Goal: Navigation & Orientation: Find specific page/section

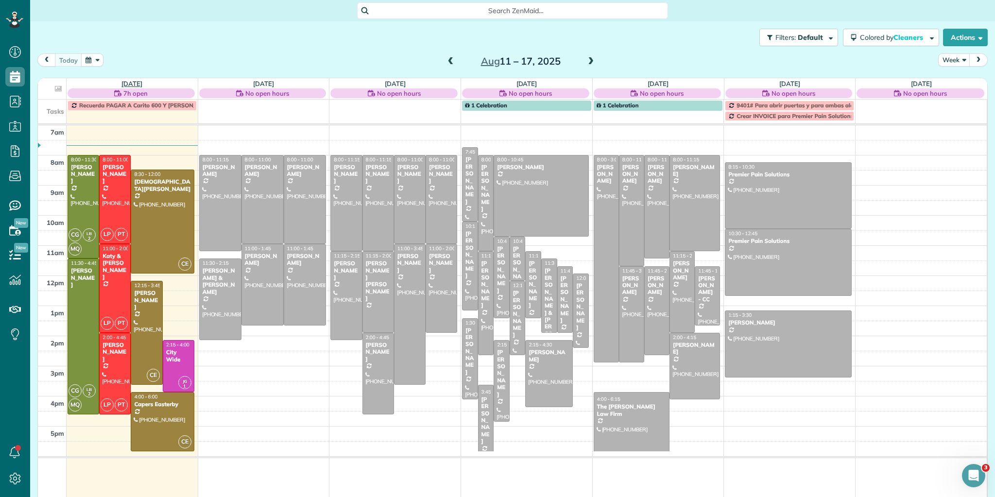
click at [130, 81] on link "[DATE]" at bounding box center [131, 84] width 21 height 8
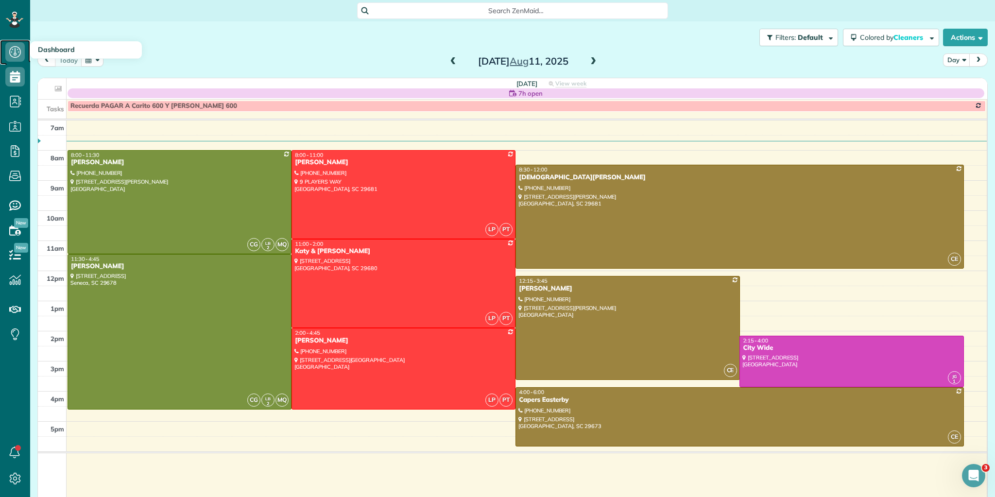
click at [9, 49] on icon at bounding box center [14, 51] width 19 height 19
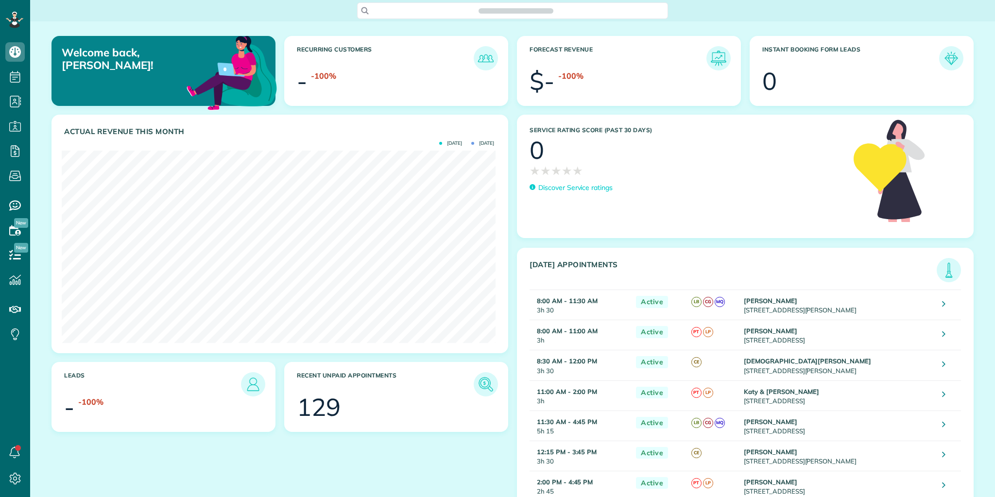
scroll to position [192, 433]
click at [943, 274] on img at bounding box center [949, 270] width 22 height 22
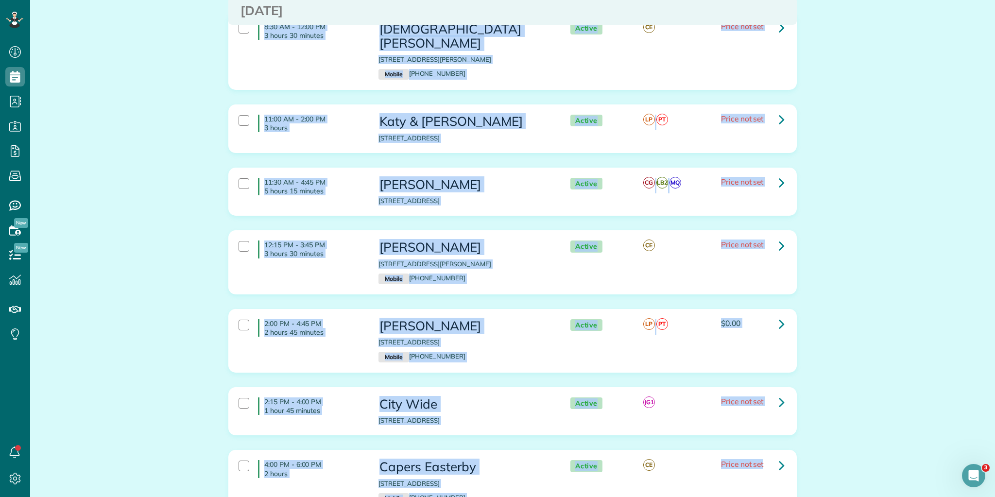
scroll to position [326, 0]
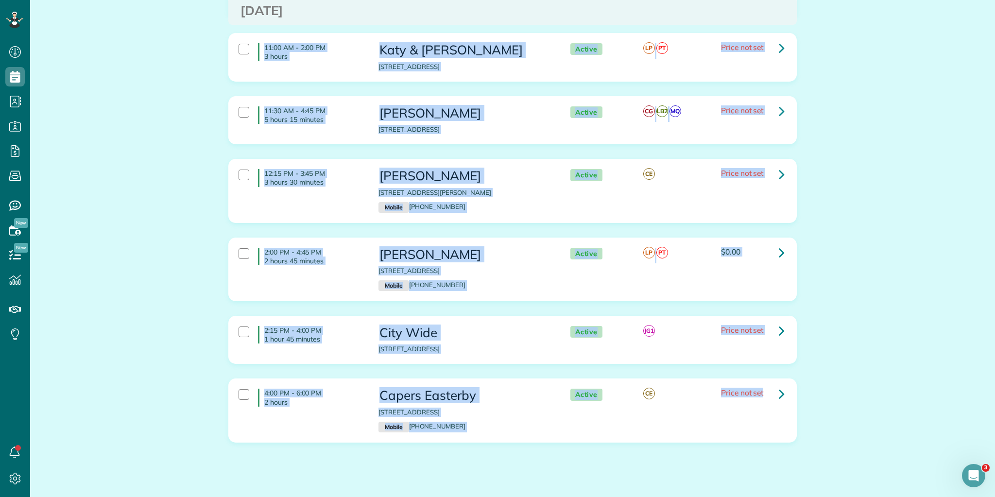
drag, startPoint x: 261, startPoint y: 122, endPoint x: 782, endPoint y: 425, distance: 602.6
click at [859, 497] on html "Dashboard Scheduling Calendar View List View Dispatch View - Weekly scheduling …" at bounding box center [497, 248] width 995 height 497
copy div "8:00 AM - 11:30 AM 3 hours 30 minutes Roxanne Fenten 210 Cape Charles Drive Gre…"
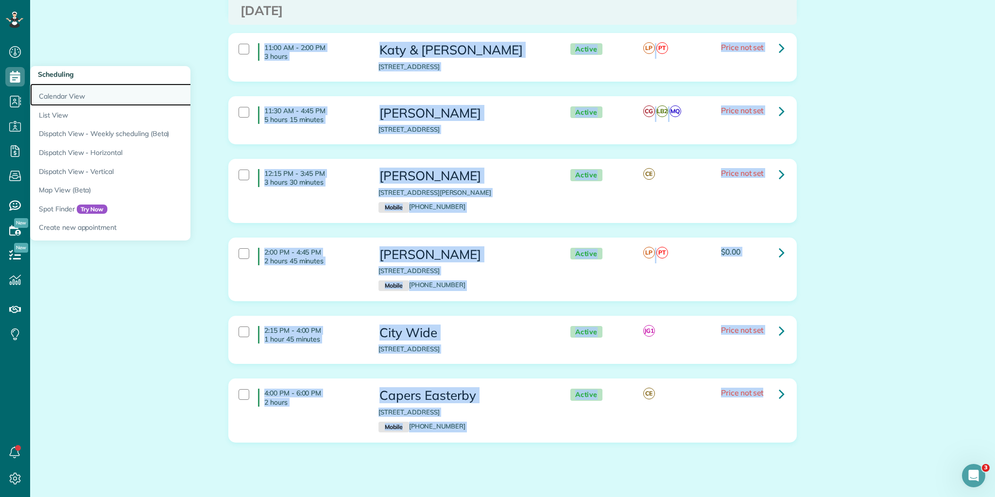
click at [59, 93] on link "Calendar View" at bounding box center [151, 95] width 243 height 22
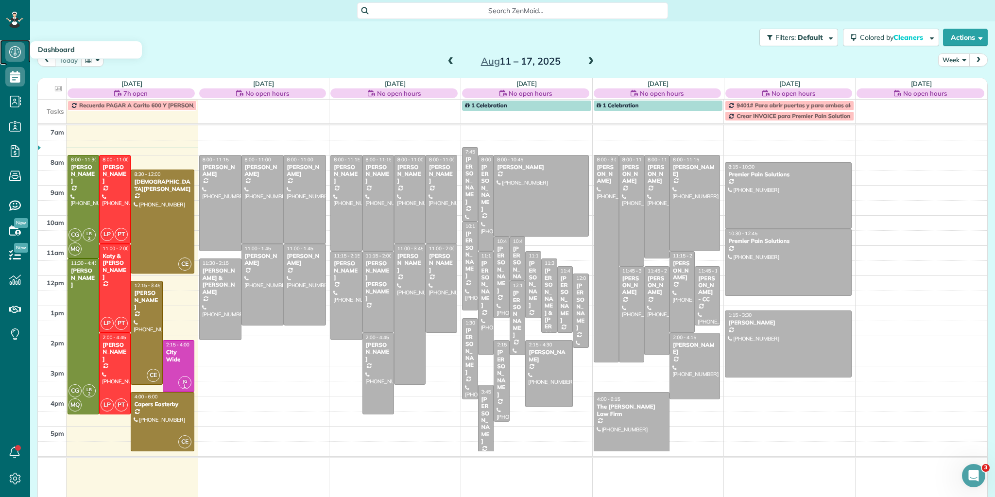
click at [17, 51] on icon at bounding box center [14, 51] width 19 height 19
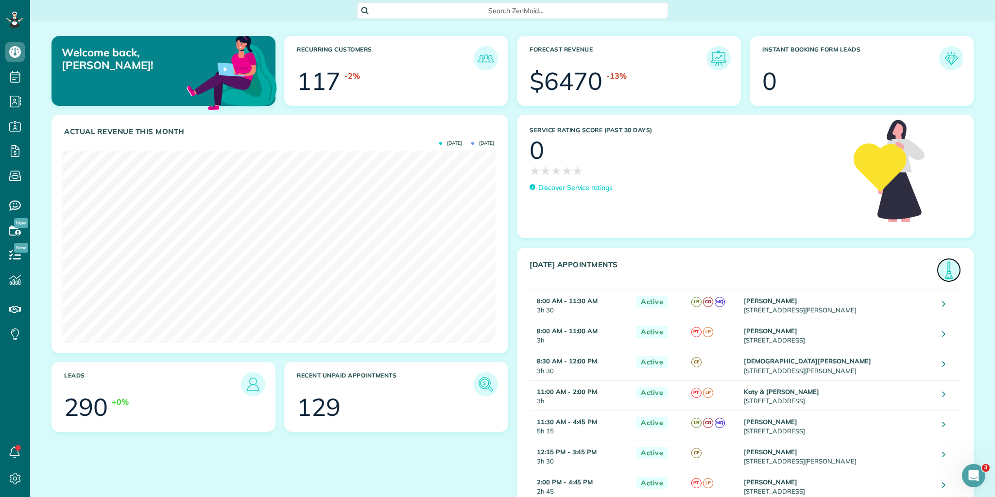
click at [938, 273] on img at bounding box center [949, 270] width 22 height 22
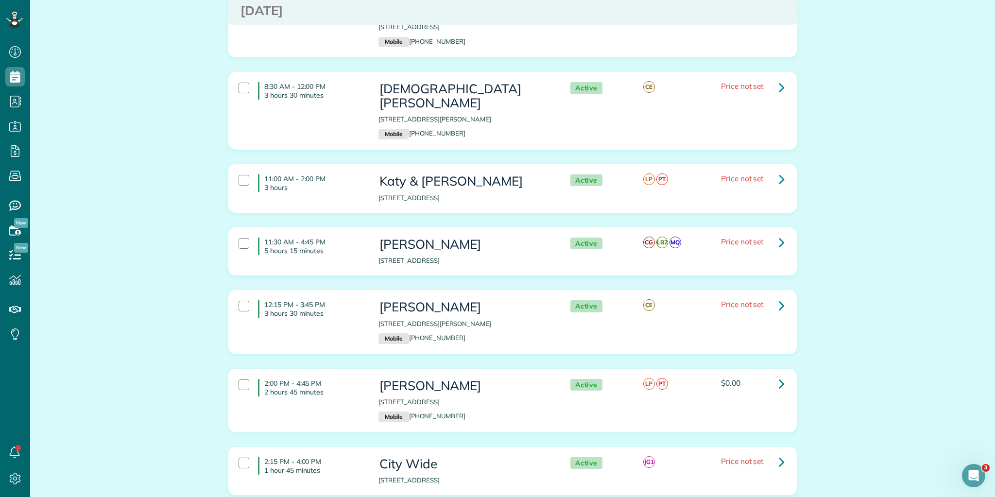
scroll to position [326, 0]
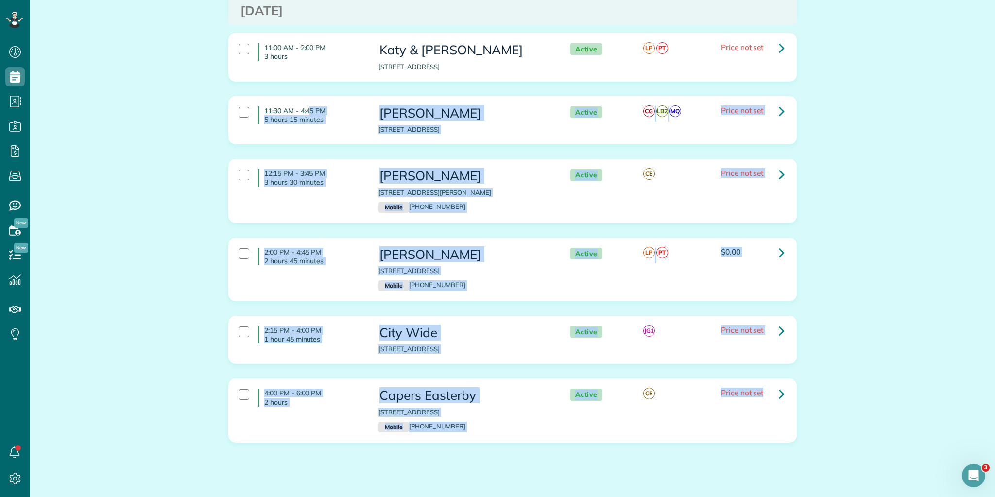
drag, startPoint x: 262, startPoint y: 94, endPoint x: 870, endPoint y: 393, distance: 676.8
click at [870, 393] on div "Appointments the List View [2 min] Schedule Changes Actions Create Appointment …" at bounding box center [512, 106] width 965 height 820
copy div "11:30 AM - 4:45 PM 5 hours 15 minutes Tammi Esteves 170 Shirleys Farm Road Sene…"
click at [332, 420] on div "4:00 PM - 6:00 PM 2 hours Capers Easterby 221 Wall Street Powdersville SC 29673…" at bounding box center [512, 410] width 567 height 63
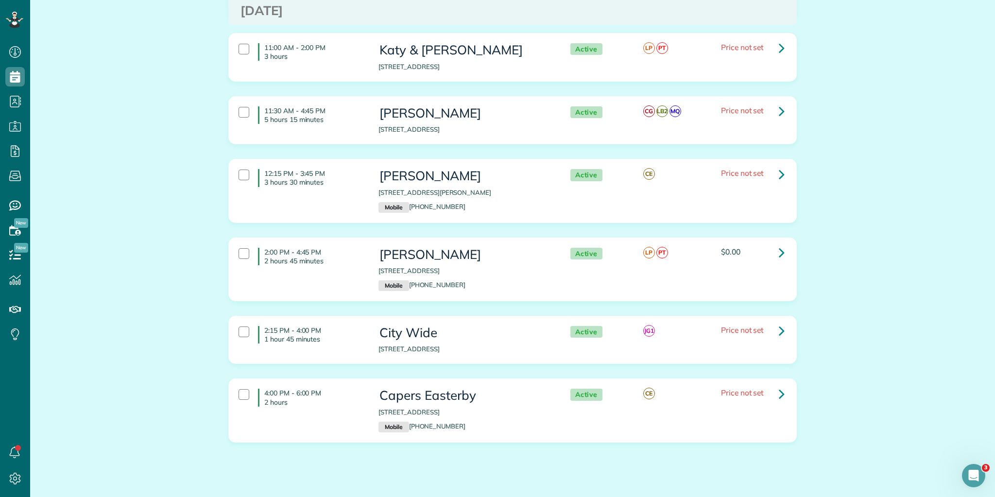
click at [261, 389] on h4 "4:00 PM - 6:00 PM 2 hours" at bounding box center [311, 397] width 106 height 17
drag, startPoint x: 261, startPoint y: 374, endPoint x: 792, endPoint y: 404, distance: 531.4
click at [811, 408] on div "Appointments the List View [2 min] Schedule Changes Actions Create Appointment …" at bounding box center [512, 106] width 965 height 820
copy div "4:00 PM - 6:00 PM 2 hours Capers Easterby 221 Wall Street Powdersville SC 29673…"
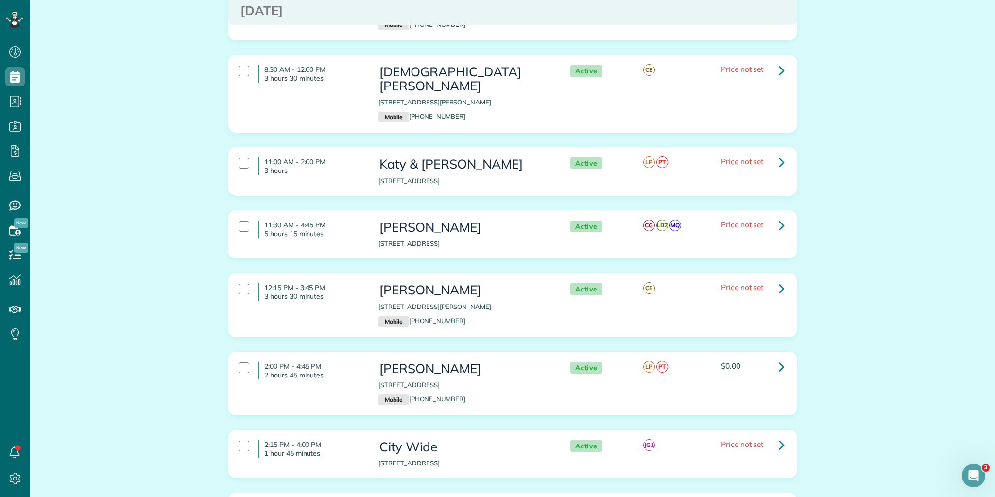
scroll to position [209, 0]
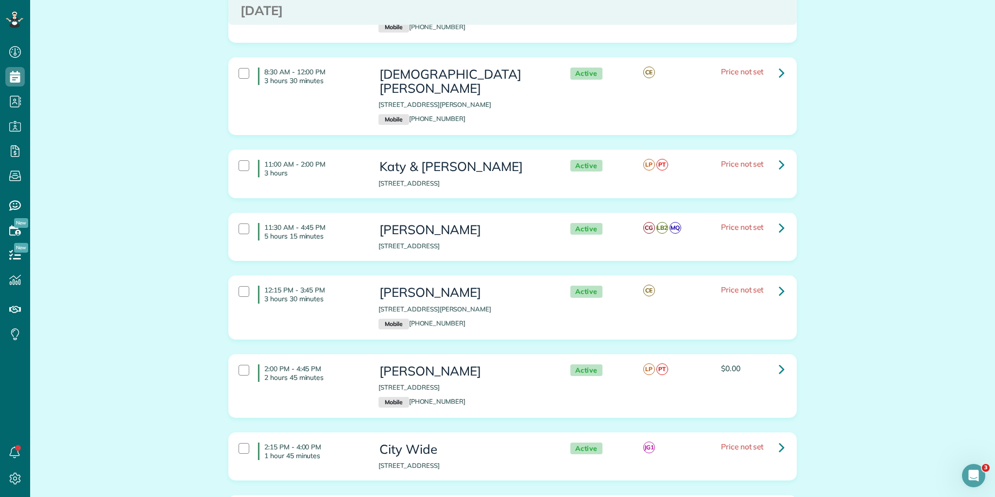
click at [155, 322] on div "Appointments the List View [2 min] Schedule Changes Actions Create Appointment …" at bounding box center [512, 222] width 965 height 820
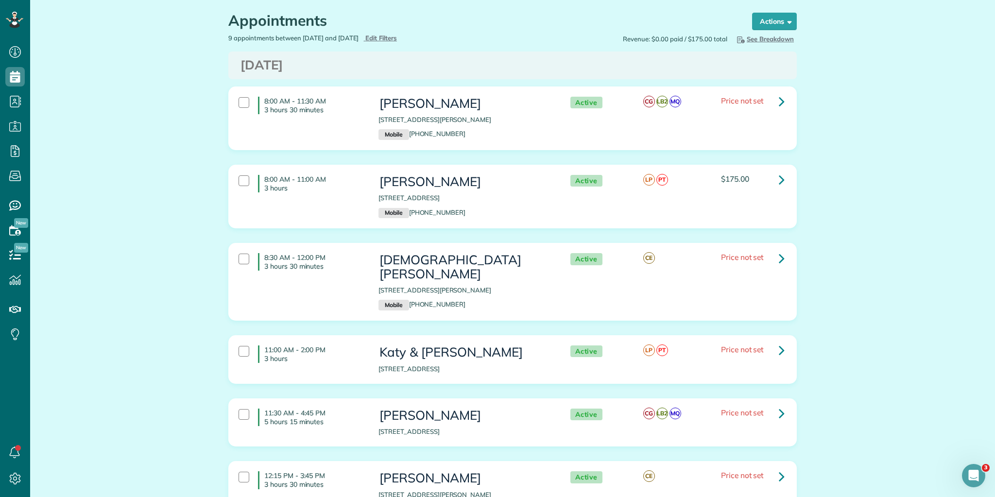
scroll to position [0, 0]
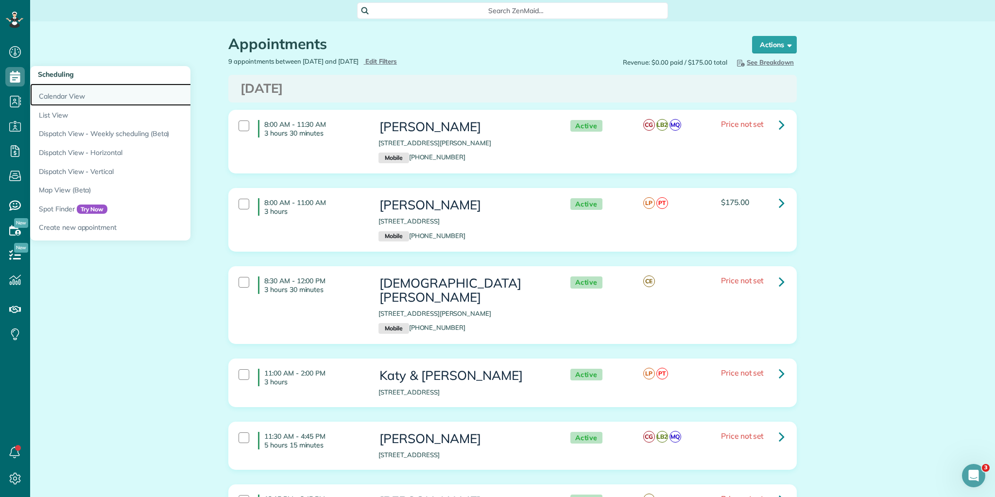
click at [57, 95] on link "Calendar View" at bounding box center [151, 95] width 243 height 22
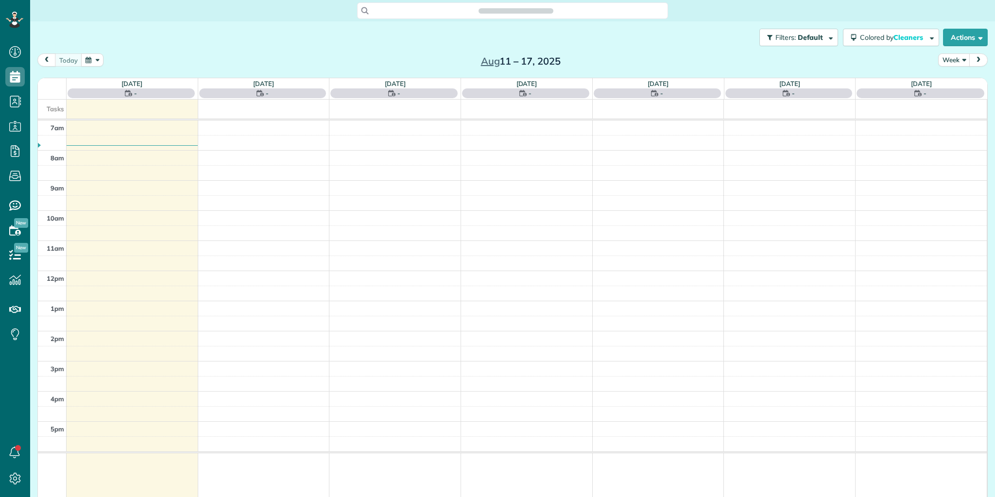
scroll to position [4, 4]
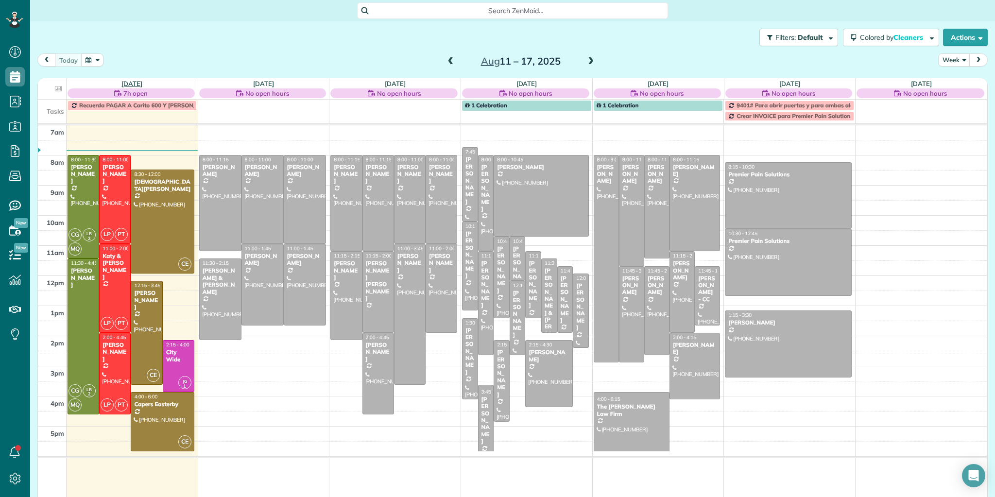
click at [129, 81] on link "[DATE]" at bounding box center [131, 84] width 21 height 8
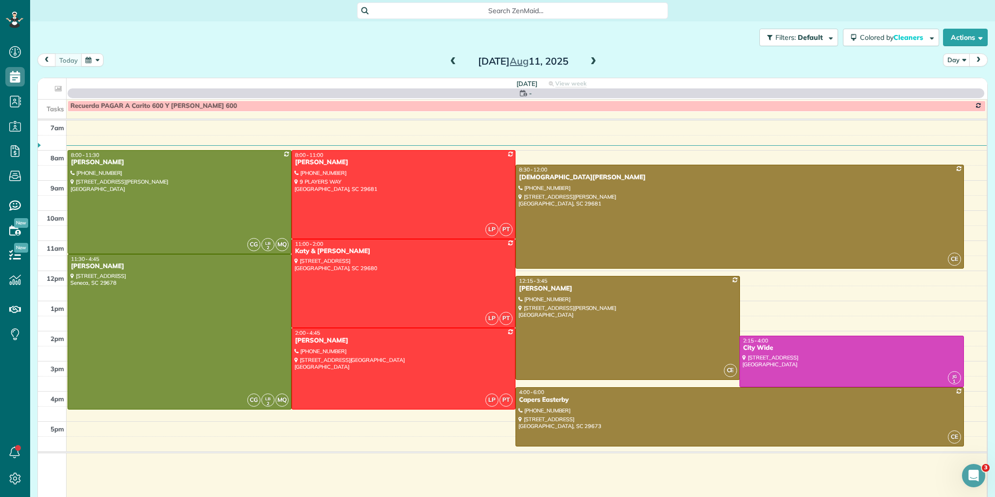
scroll to position [0, 0]
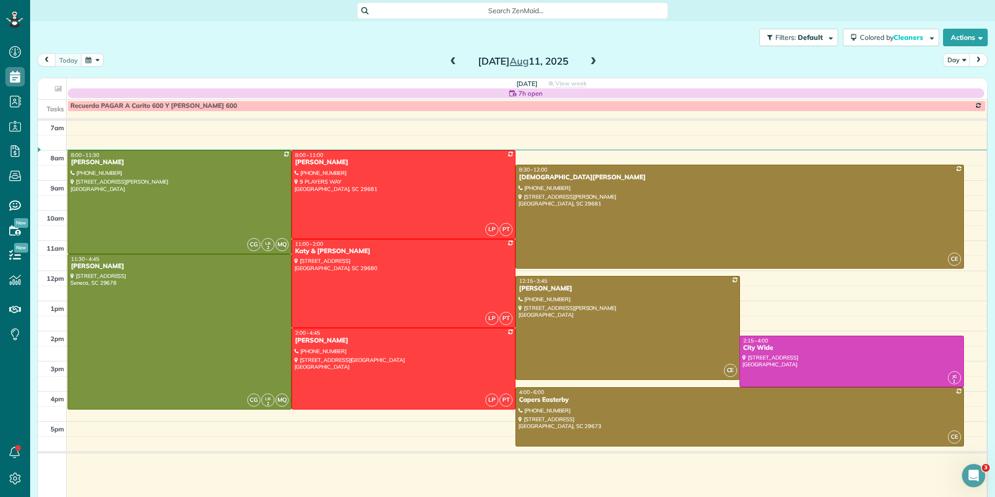
click at [451, 63] on span at bounding box center [453, 61] width 11 height 9
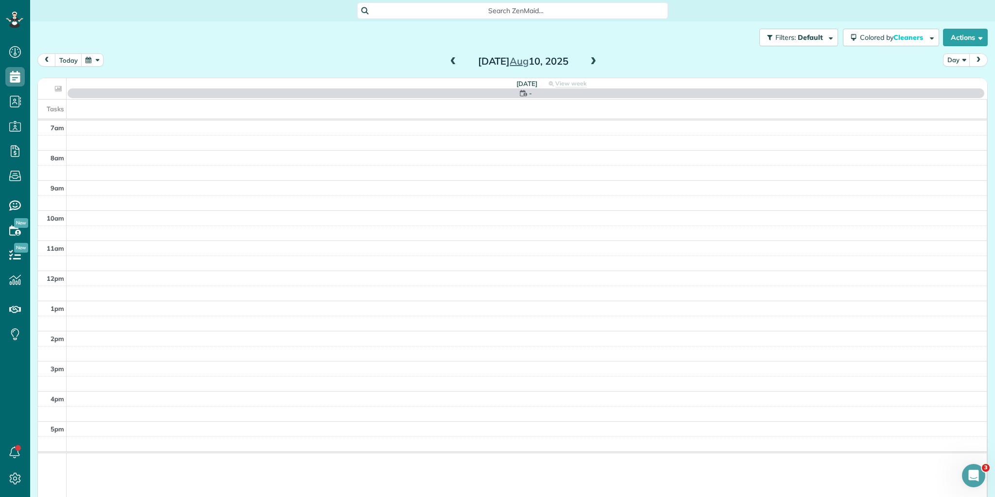
click at [451, 63] on span at bounding box center [453, 61] width 11 height 9
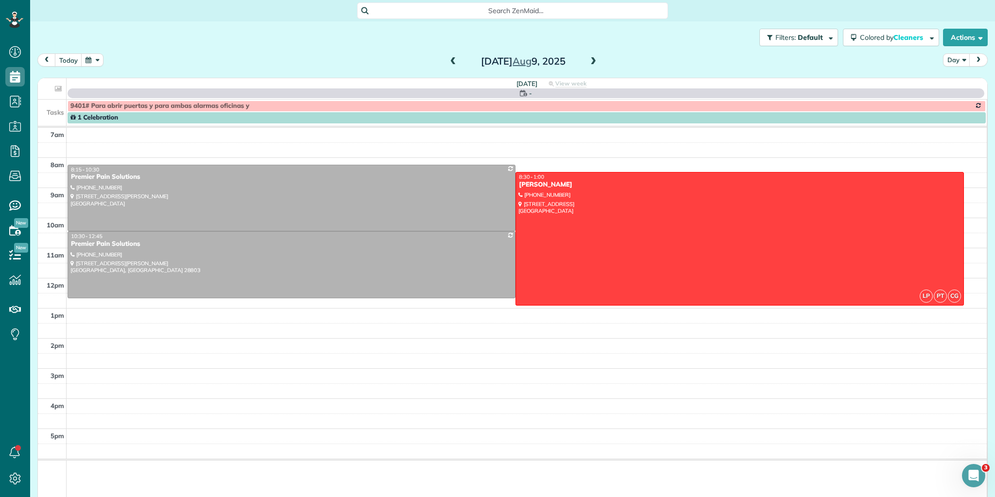
click at [451, 63] on span at bounding box center [453, 61] width 11 height 9
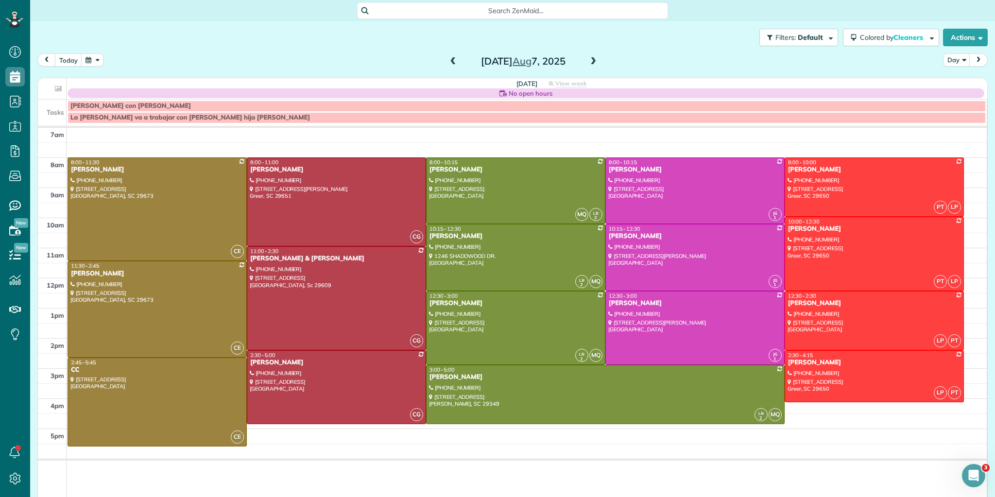
click at [451, 63] on span at bounding box center [453, 61] width 11 height 9
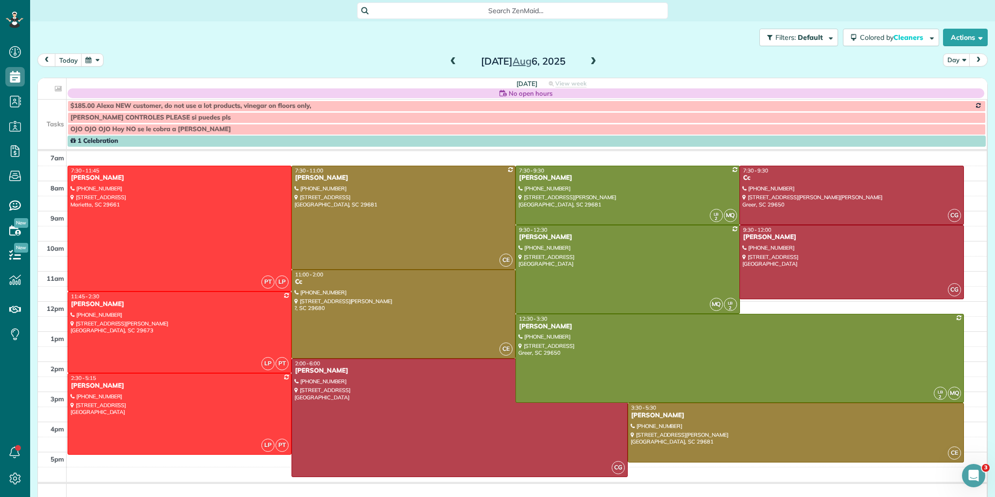
click at [592, 63] on span at bounding box center [593, 61] width 11 height 9
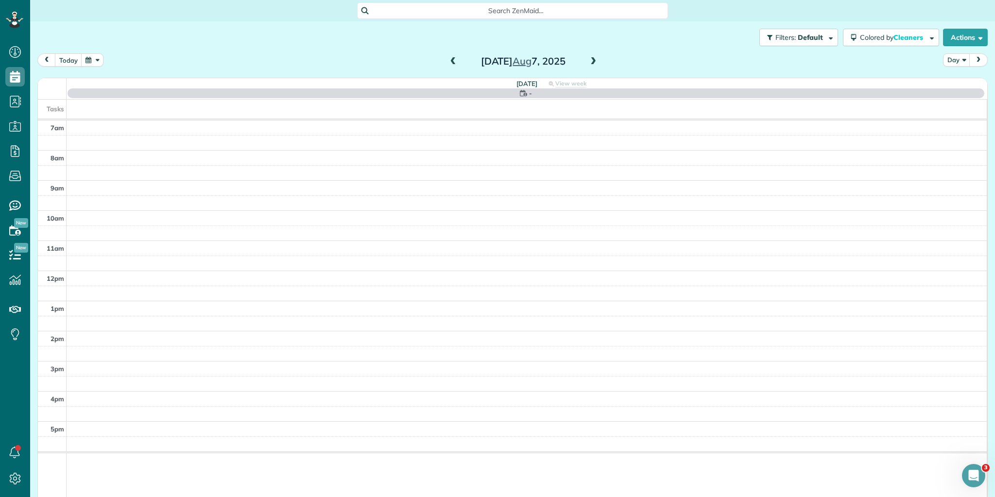
click at [592, 63] on span at bounding box center [593, 61] width 11 height 9
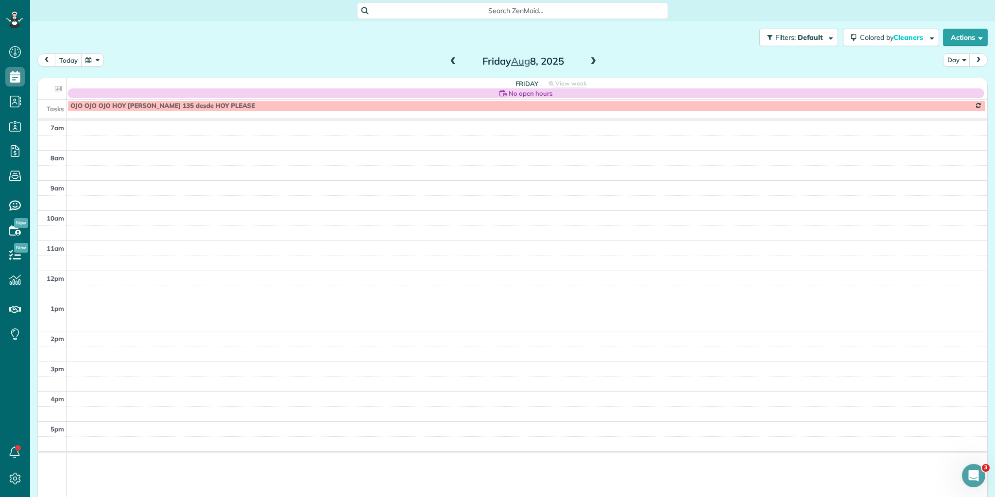
click at [591, 62] on span at bounding box center [593, 61] width 11 height 9
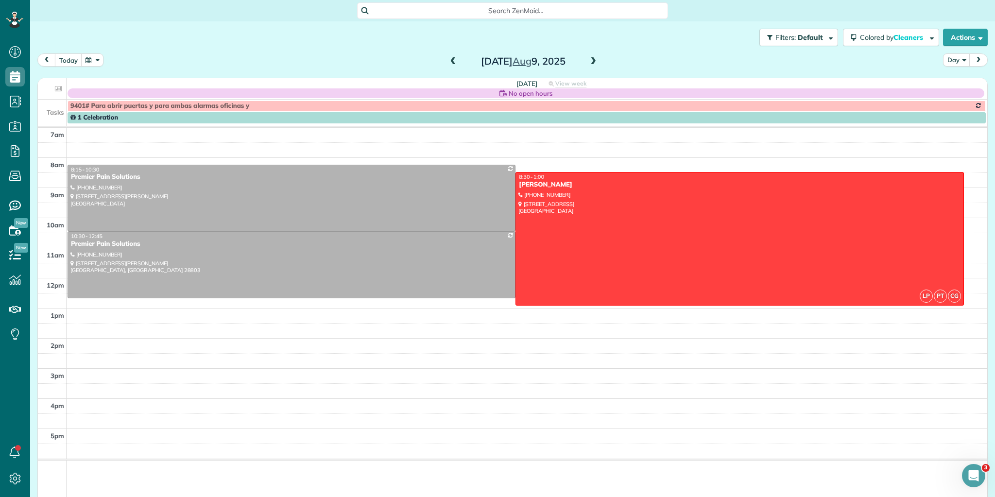
click at [448, 61] on span at bounding box center [453, 61] width 11 height 9
